Goal: Information Seeking & Learning: Learn about a topic

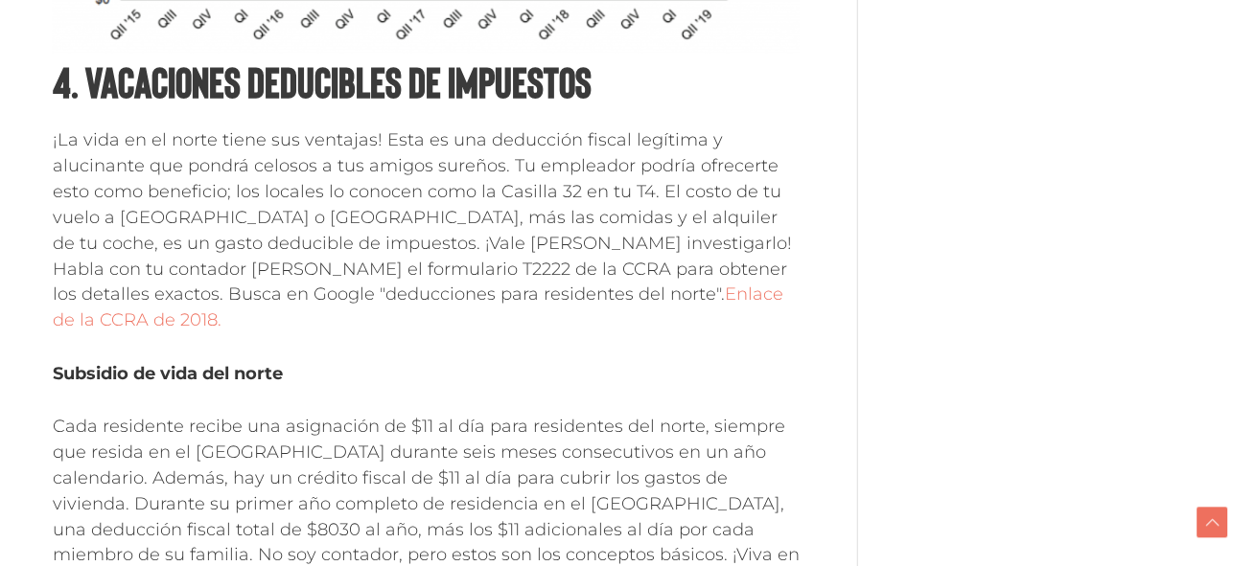
scroll to position [2555, 0]
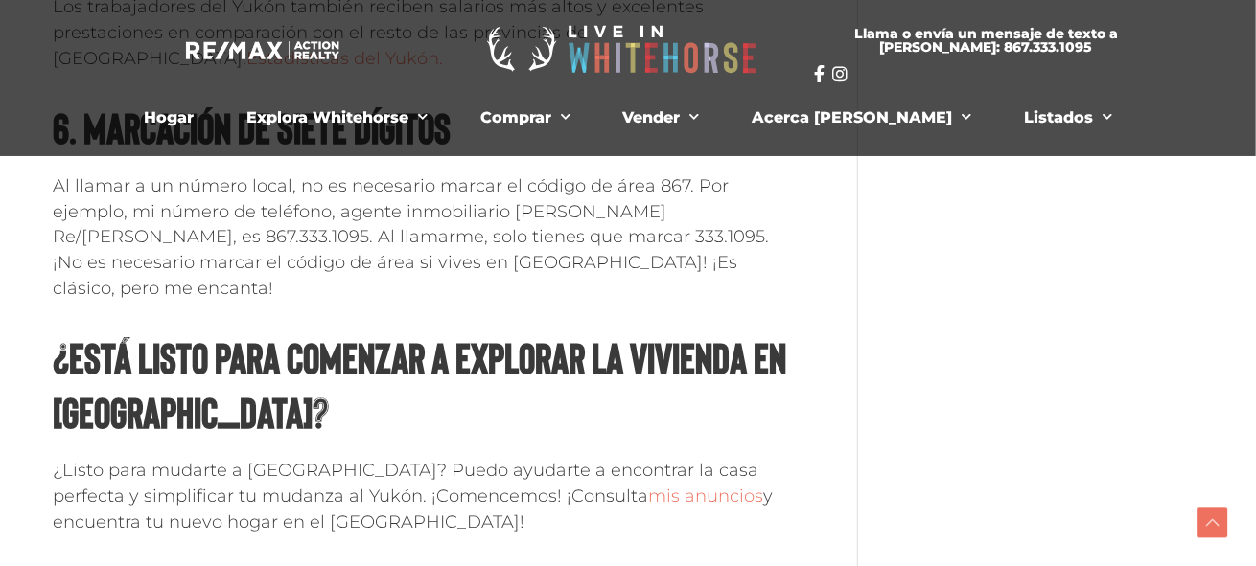
scroll to position [3337, 0]
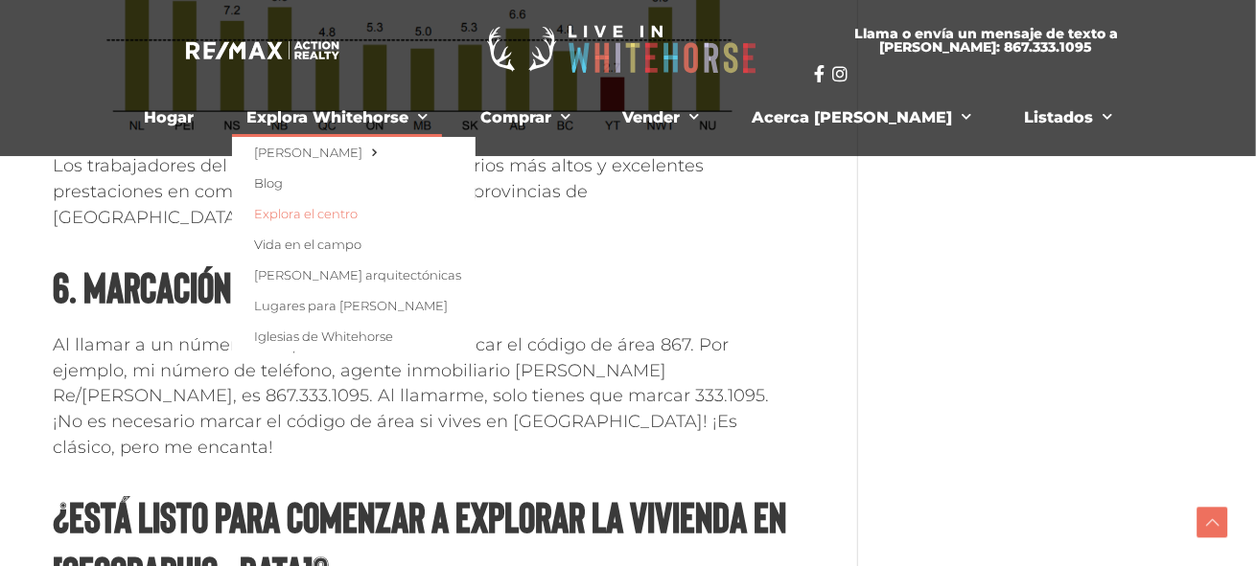
click at [358, 210] on font "Explora el centro" at bounding box center [306, 213] width 104 height 15
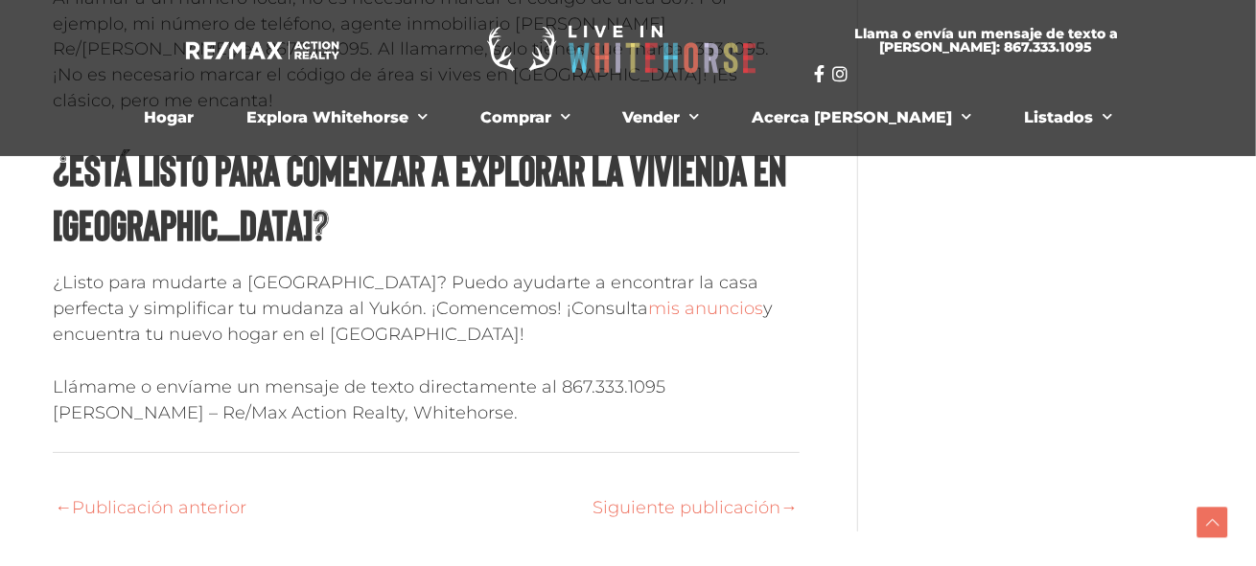
scroll to position [3657, 0]
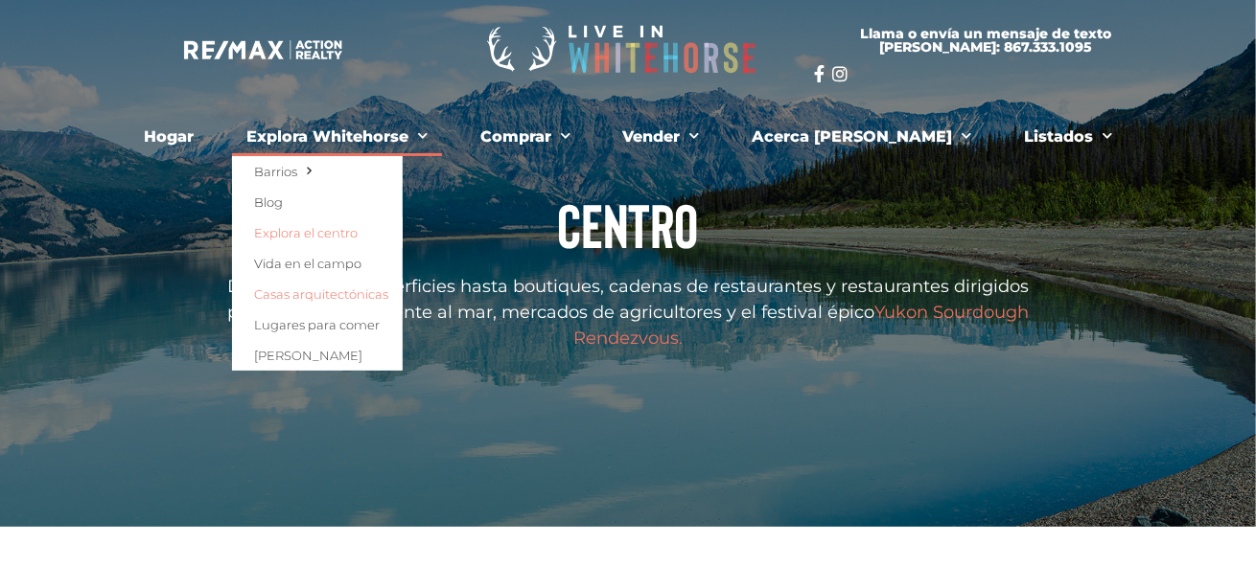
click at [388, 290] on font "Casas arquitectónicas" at bounding box center [321, 294] width 134 height 15
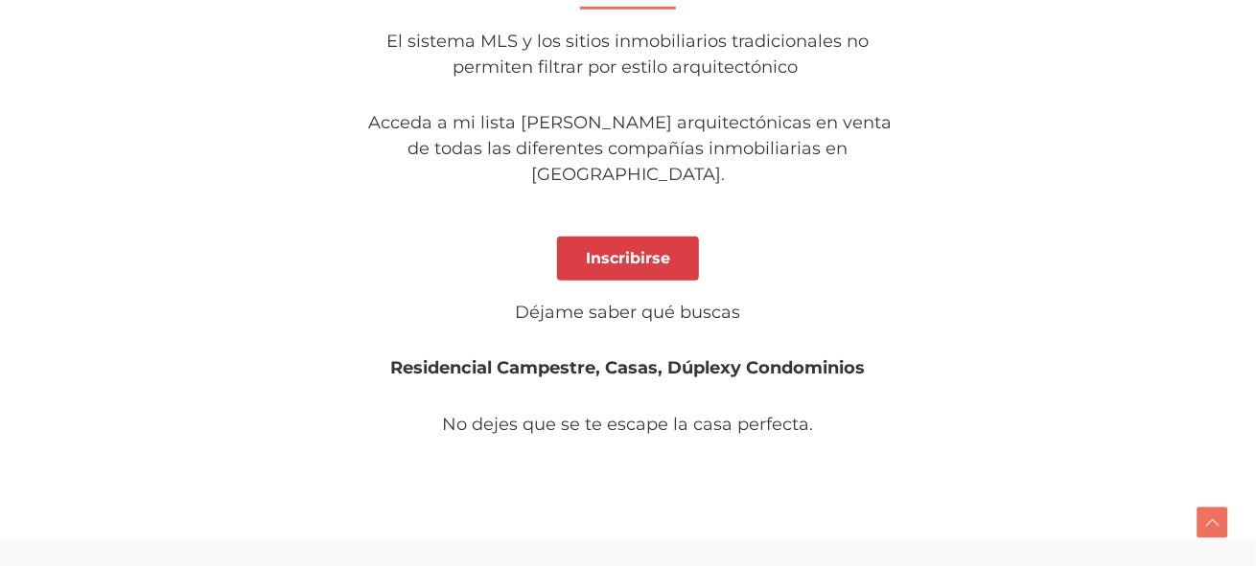
scroll to position [367, 0]
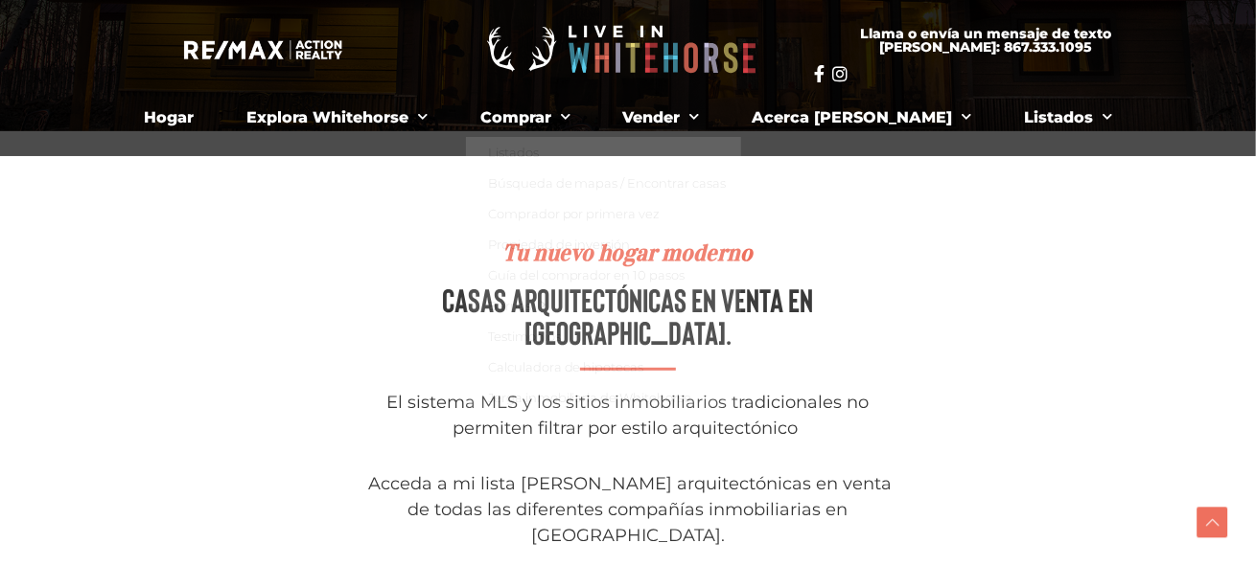
click at [1048, 269] on section "Tu nuevo hogar moderno Casas arquitectónicas en venta en Whitehorse. El sistema…" at bounding box center [627, 516] width 1073 height 664
